Goal: Task Accomplishment & Management: Use online tool/utility

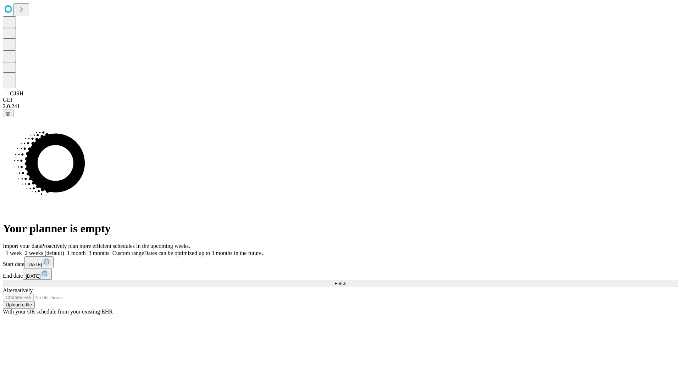
click at [346, 281] on span "Fetch" at bounding box center [341, 283] width 12 height 5
